Goal: Transaction & Acquisition: Subscribe to service/newsletter

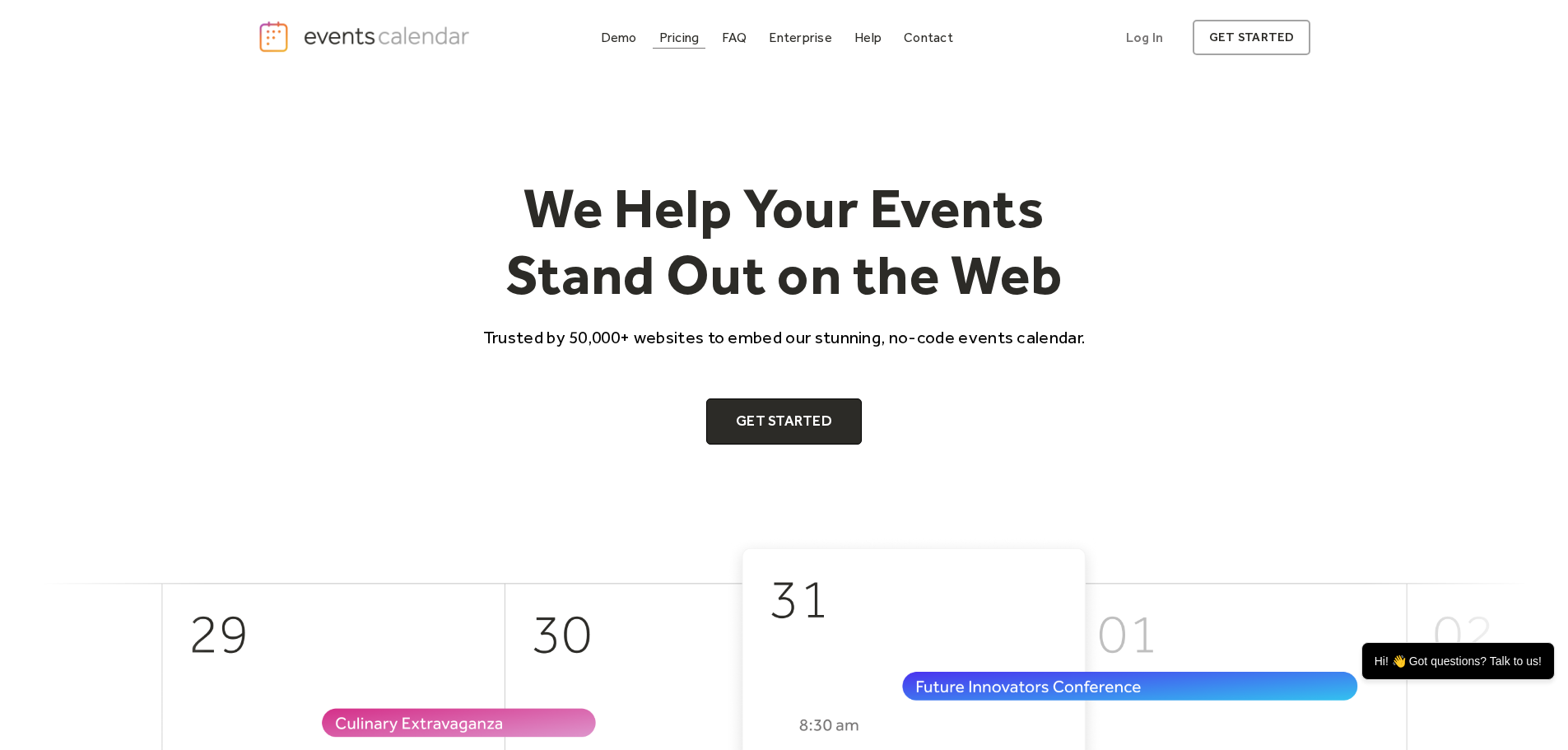
click at [683, 33] on div "Pricing" at bounding box center [679, 37] width 40 height 9
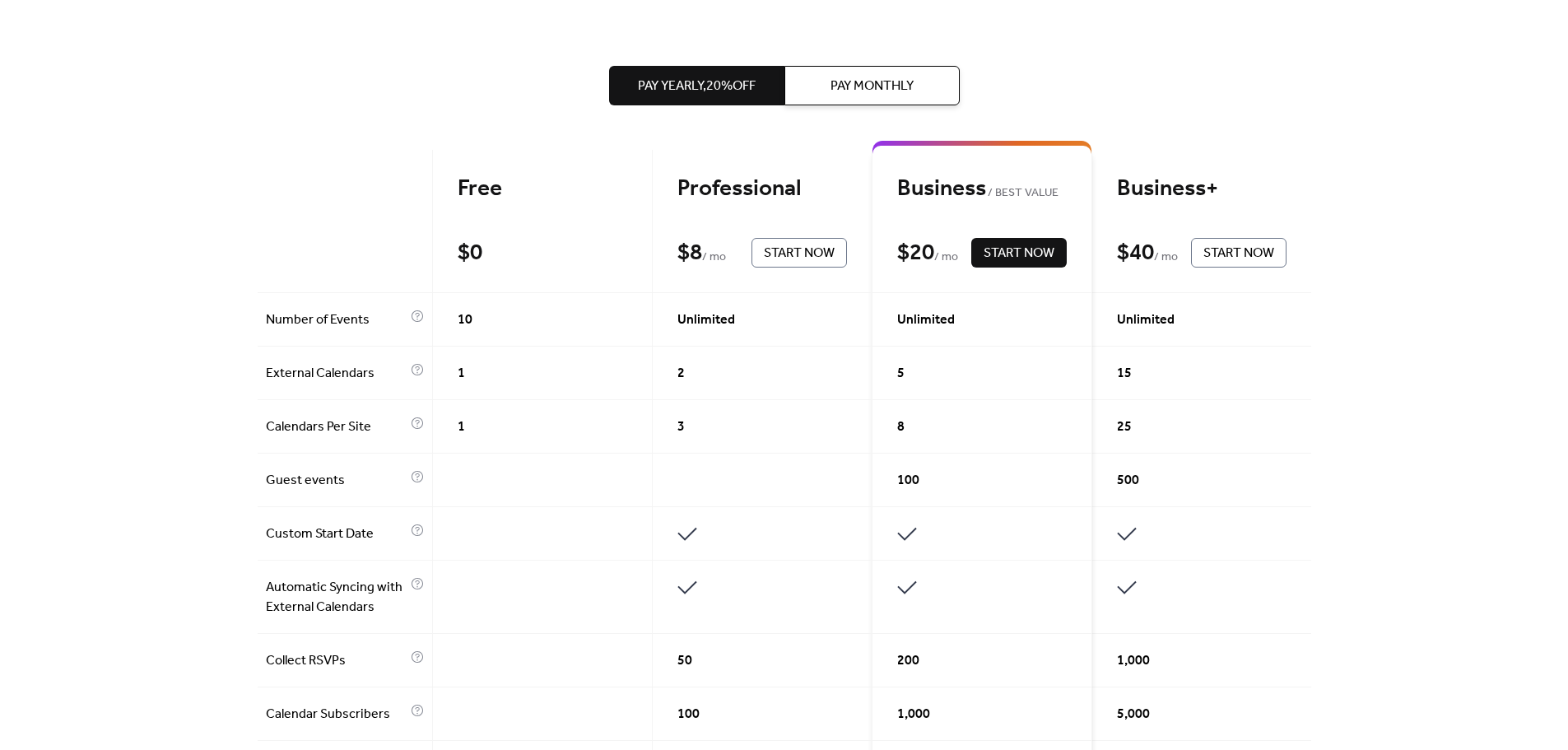
scroll to position [165, 0]
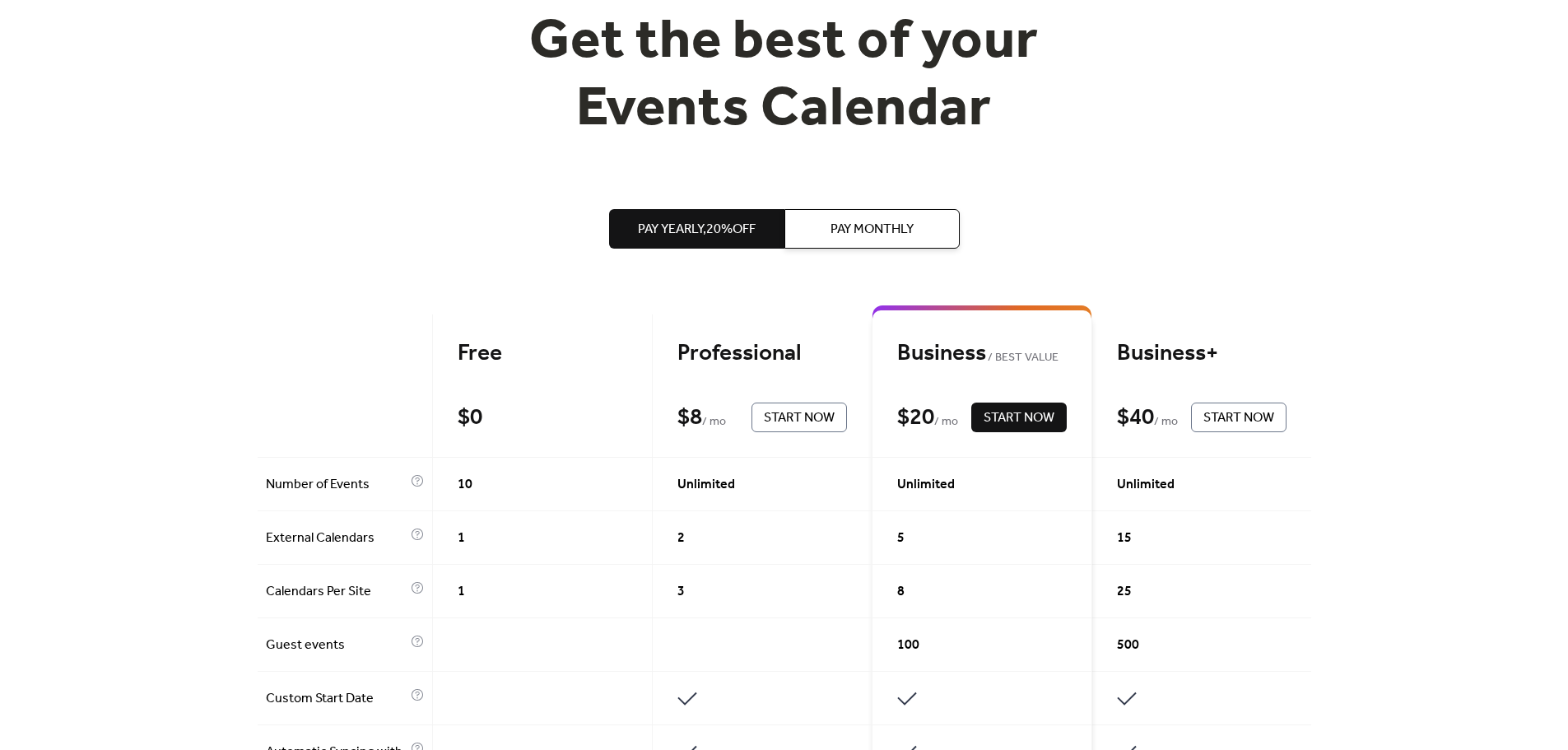
click at [740, 223] on span "Pay Yearly, 20% off" at bounding box center [697, 229] width 118 height 20
click at [845, 224] on span "Pay Monthly" at bounding box center [871, 229] width 83 height 20
